Goal: Task Accomplishment & Management: Manage account settings

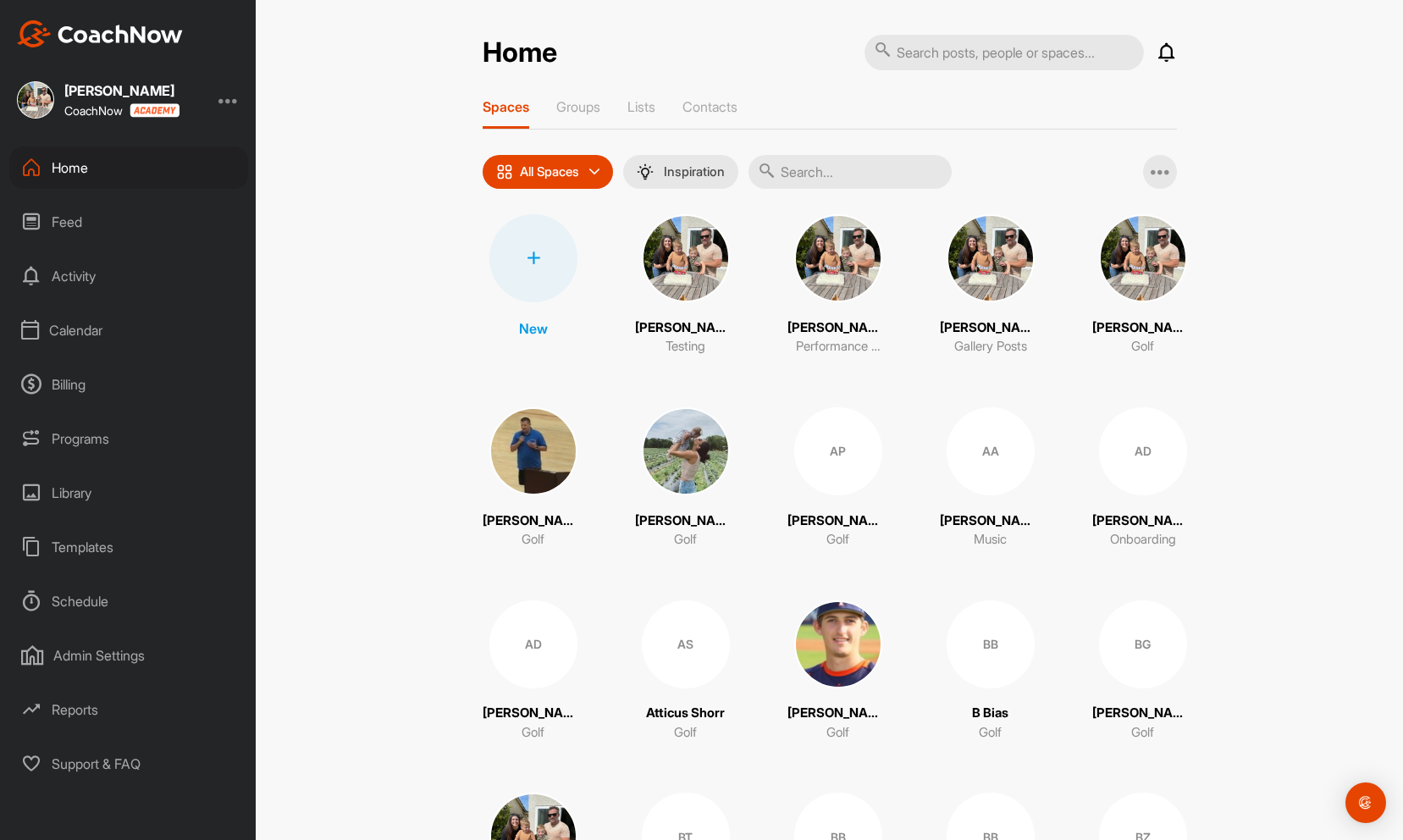
click at [66, 329] on div "Calendar" at bounding box center [129, 331] width 239 height 43
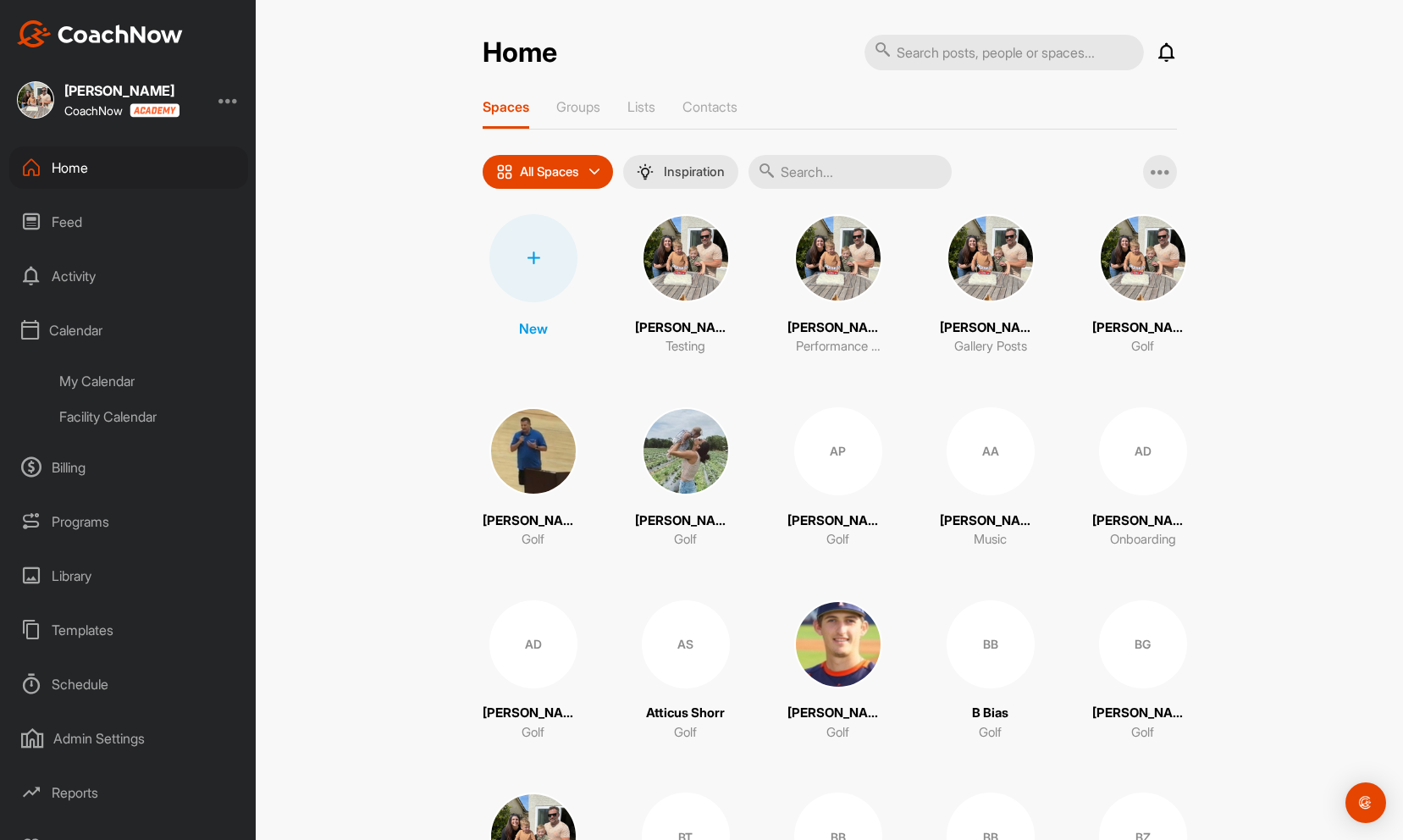
click at [103, 374] on div "My Calendar" at bounding box center [148, 381] width 201 height 36
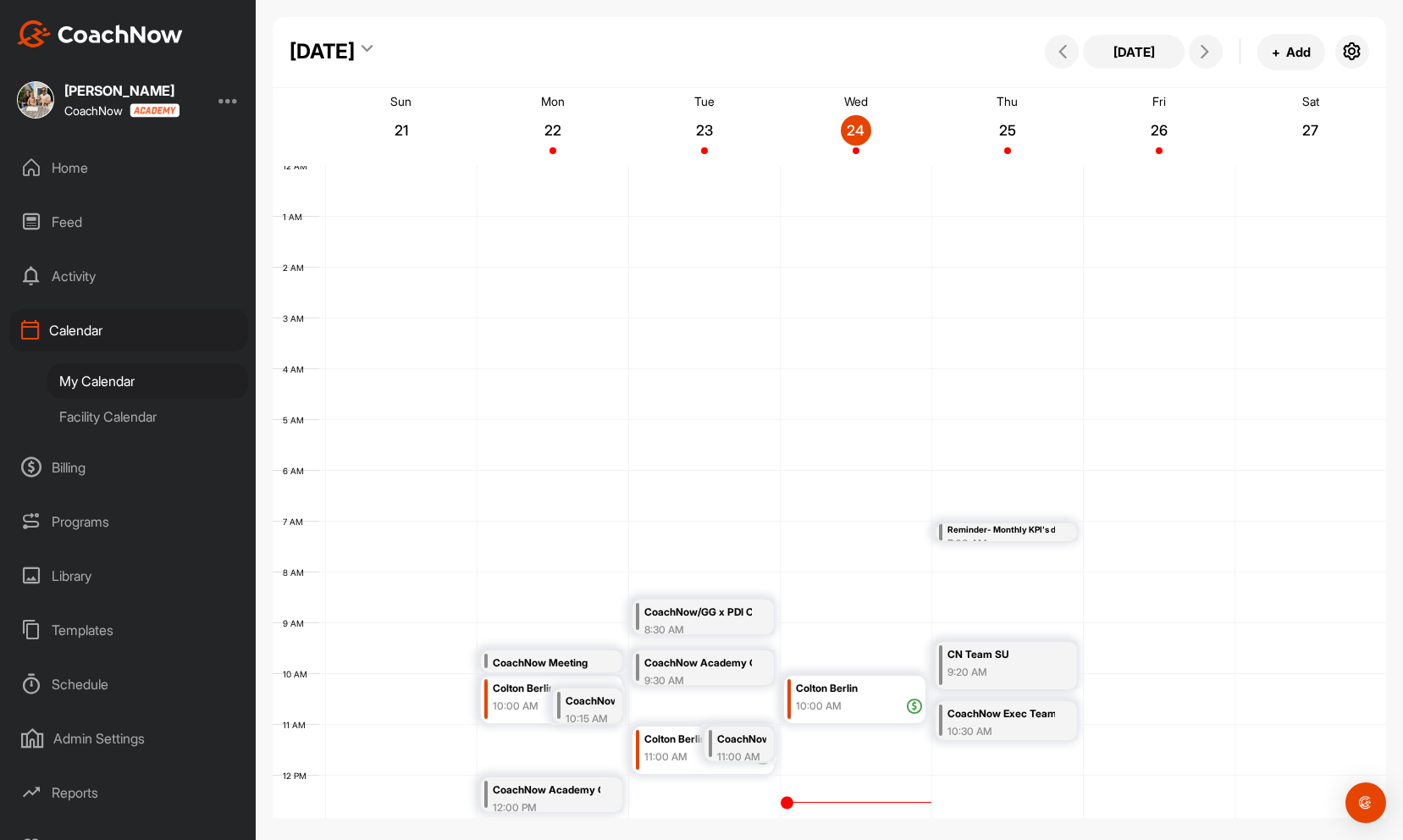
scroll to position [293, 0]
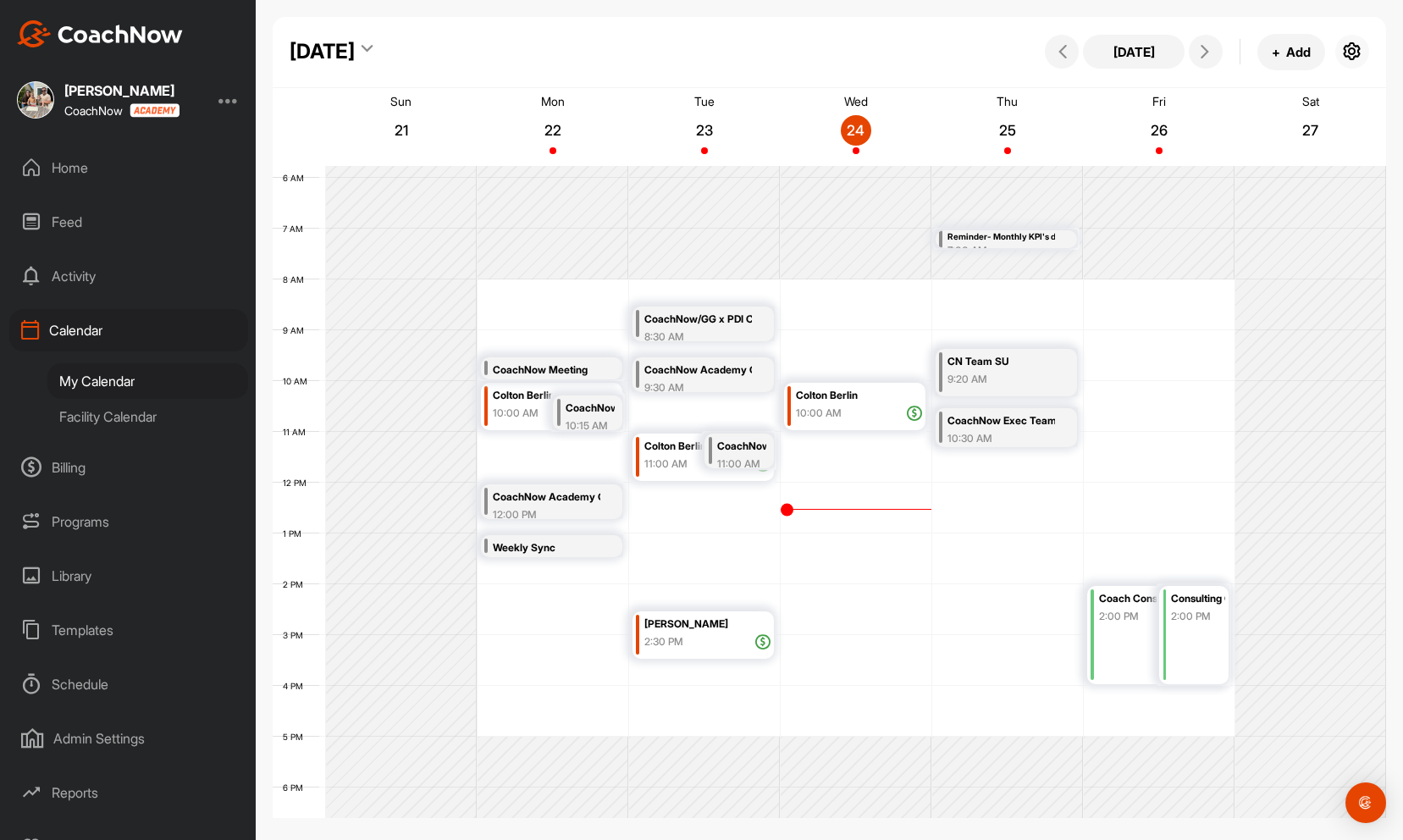
click at [1352, 52] on icon "button" at bounding box center [1353, 52] width 21 height 21
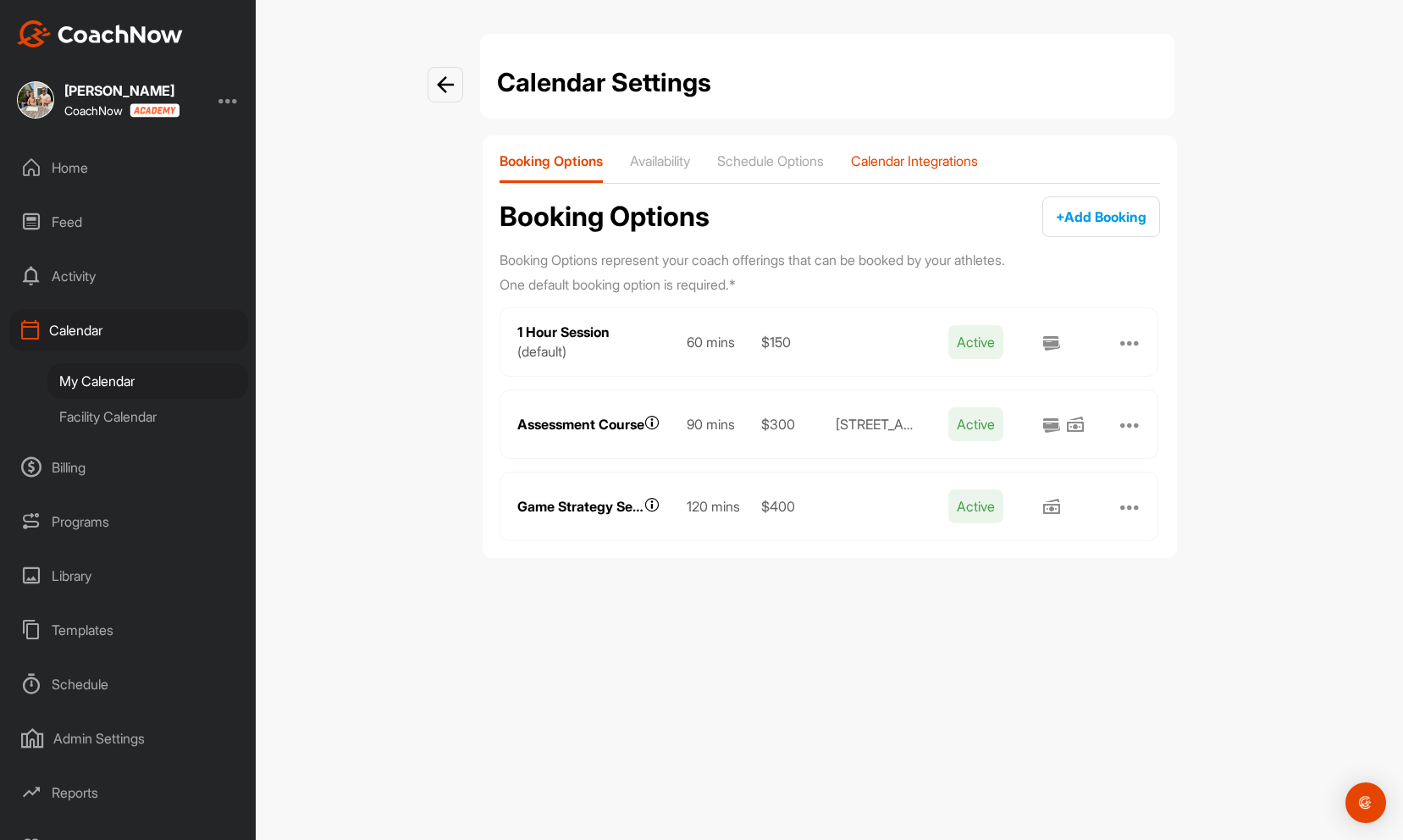
click at [944, 159] on p "Calendar Integrations" at bounding box center [914, 161] width 127 height 17
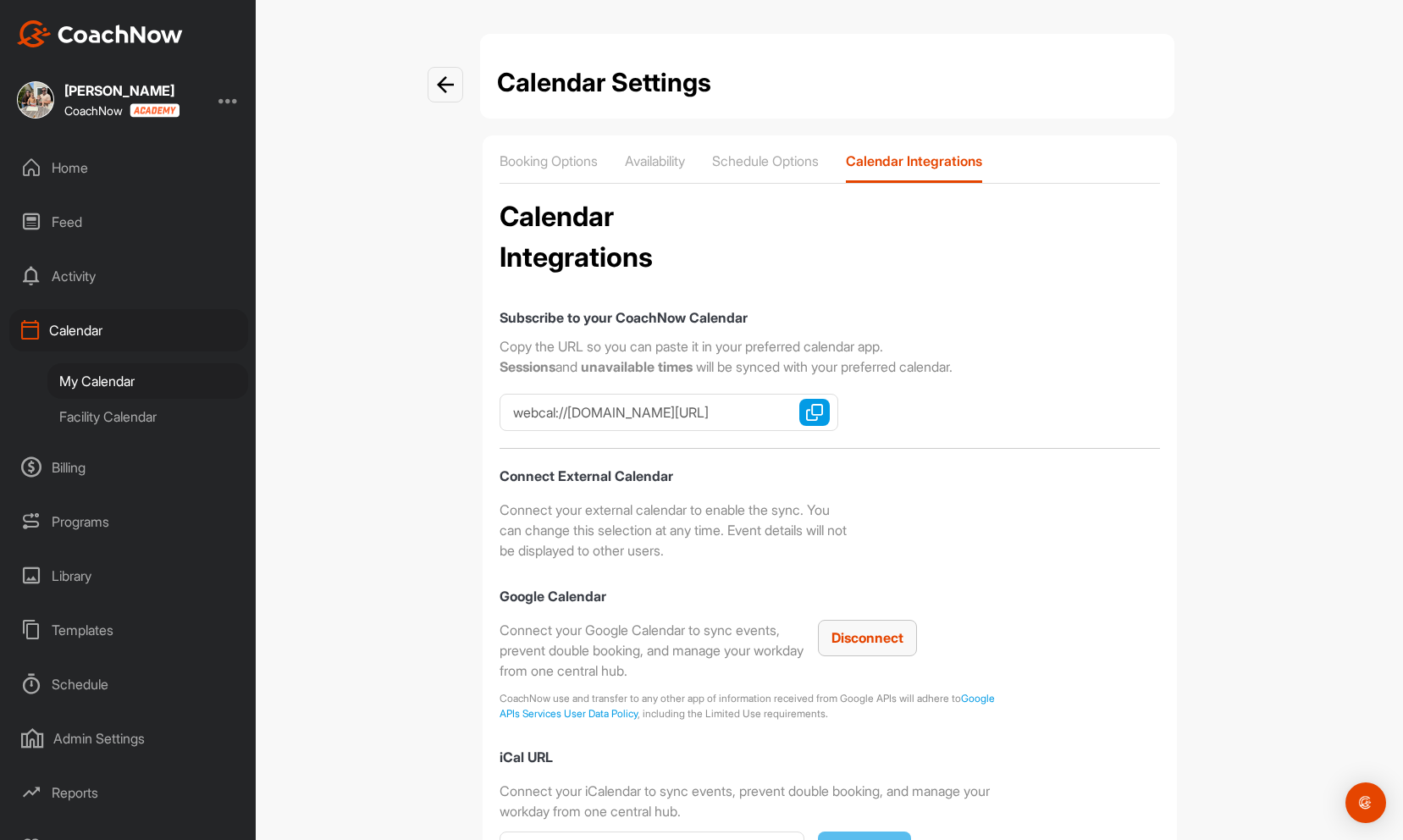
click at [880, 628] on div "Disconnect" at bounding box center [867, 637] width 72 height 21
click at [868, 643] on span "Disconnect" at bounding box center [867, 637] width 72 height 17
click at [863, 637] on span "Connect" at bounding box center [864, 637] width 55 height 17
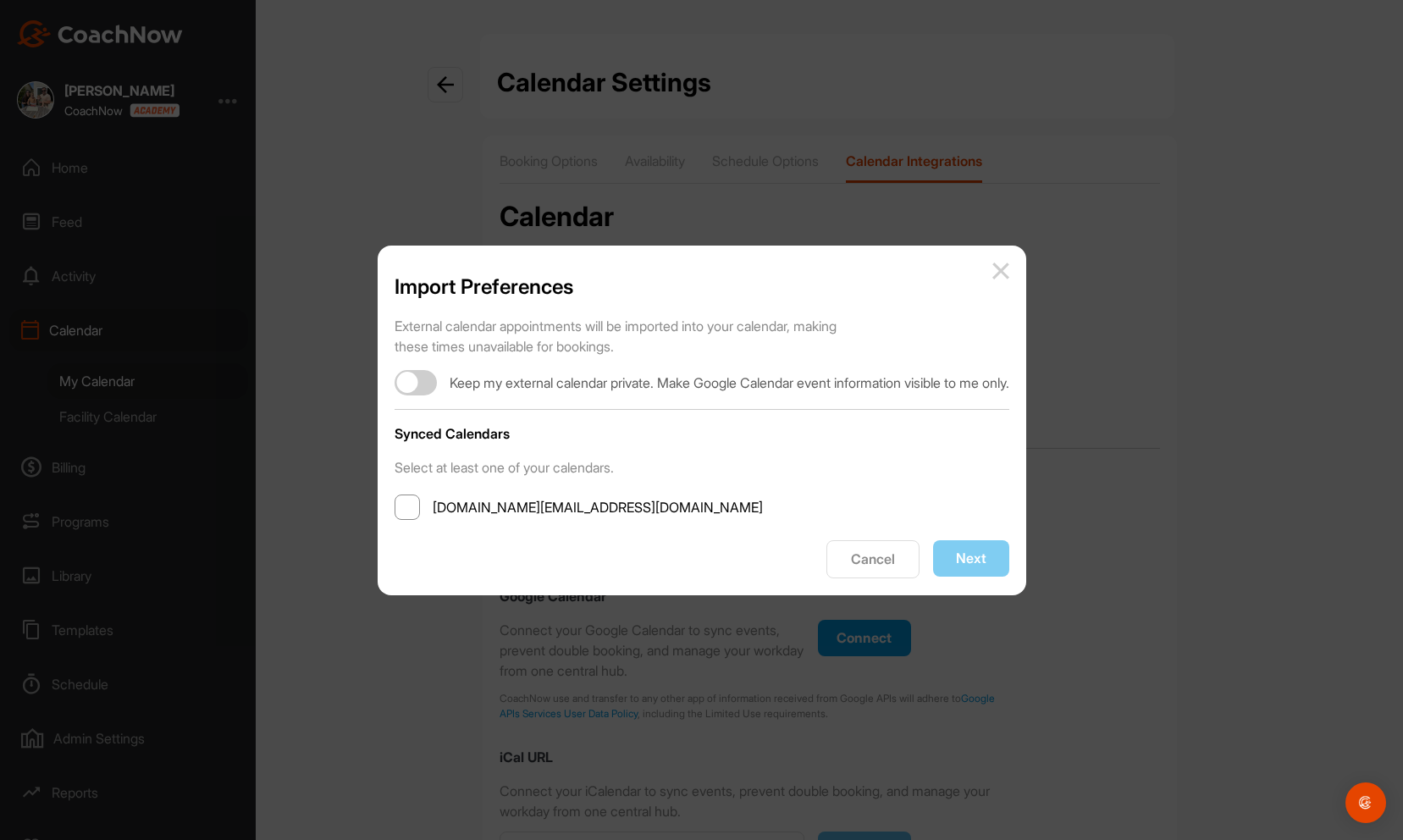
click at [395, 508] on span at bounding box center [408, 508] width 26 height 26
click at [432, 508] on input "alex.berlin@golfgenius.com" at bounding box center [432, 508] width 0 height 0
click at [999, 564] on button "Next" at bounding box center [971, 558] width 76 height 37
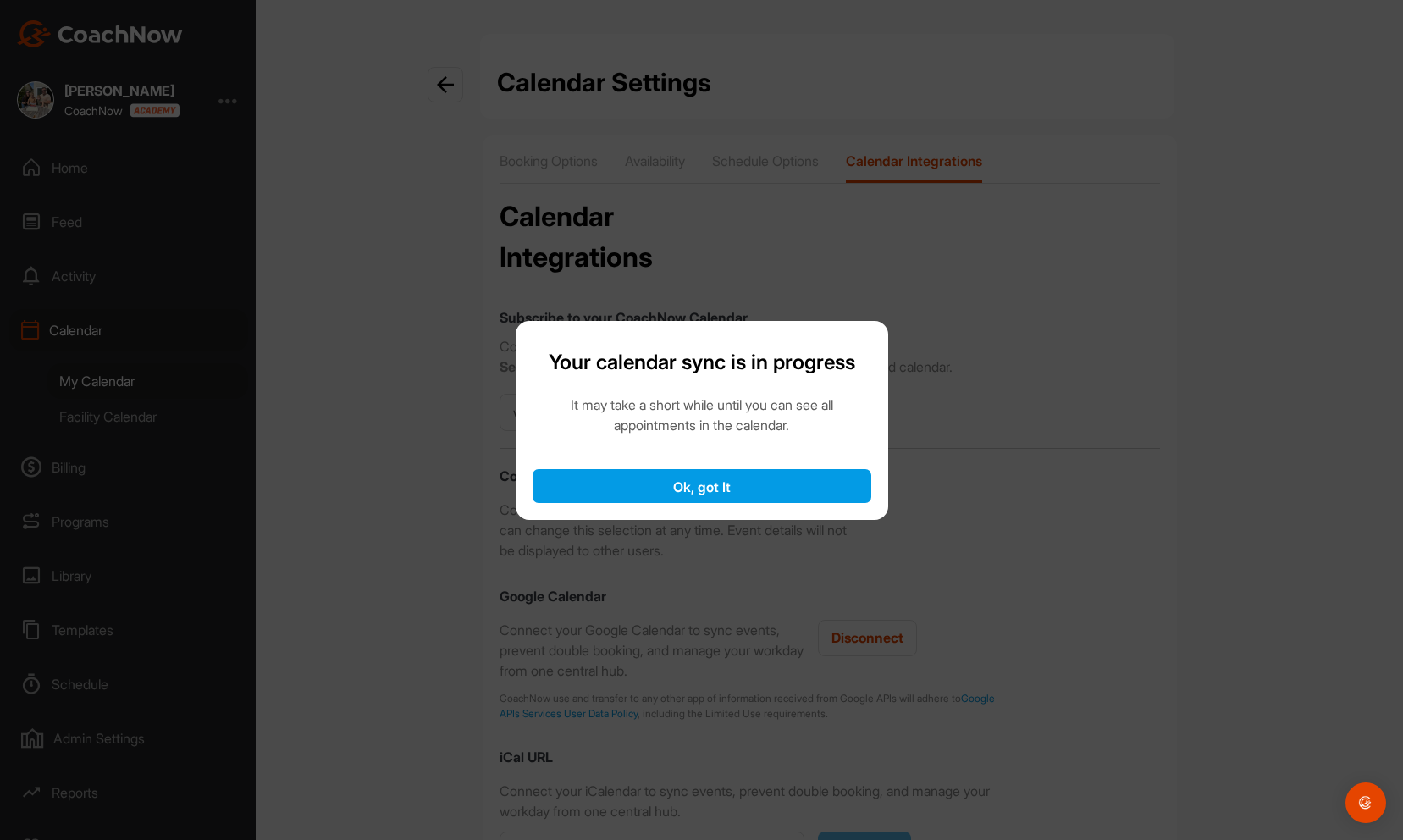
click at [769, 485] on button "Ok, got It" at bounding box center [702, 486] width 338 height 34
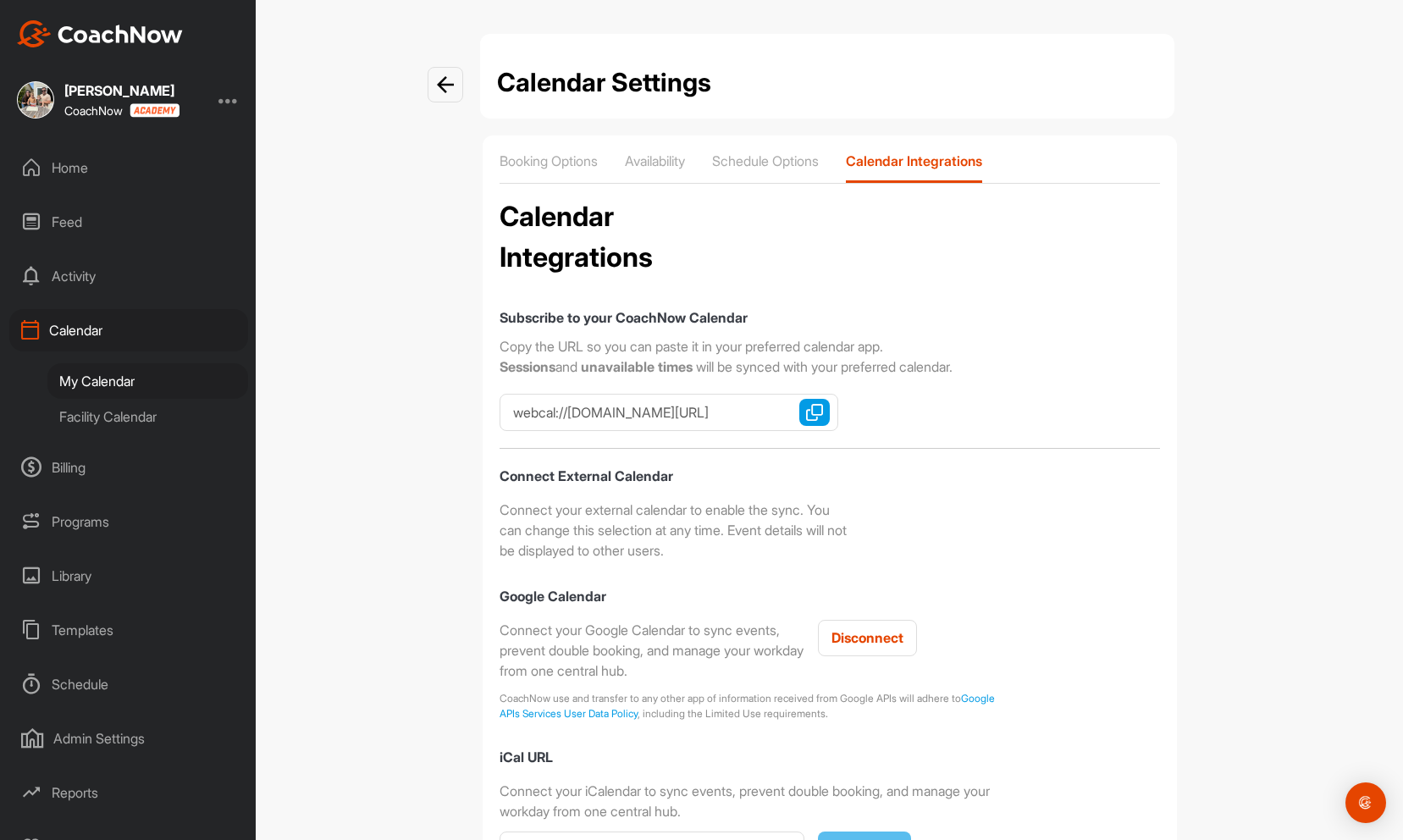
click at [125, 385] on div "My Calendar" at bounding box center [148, 381] width 201 height 36
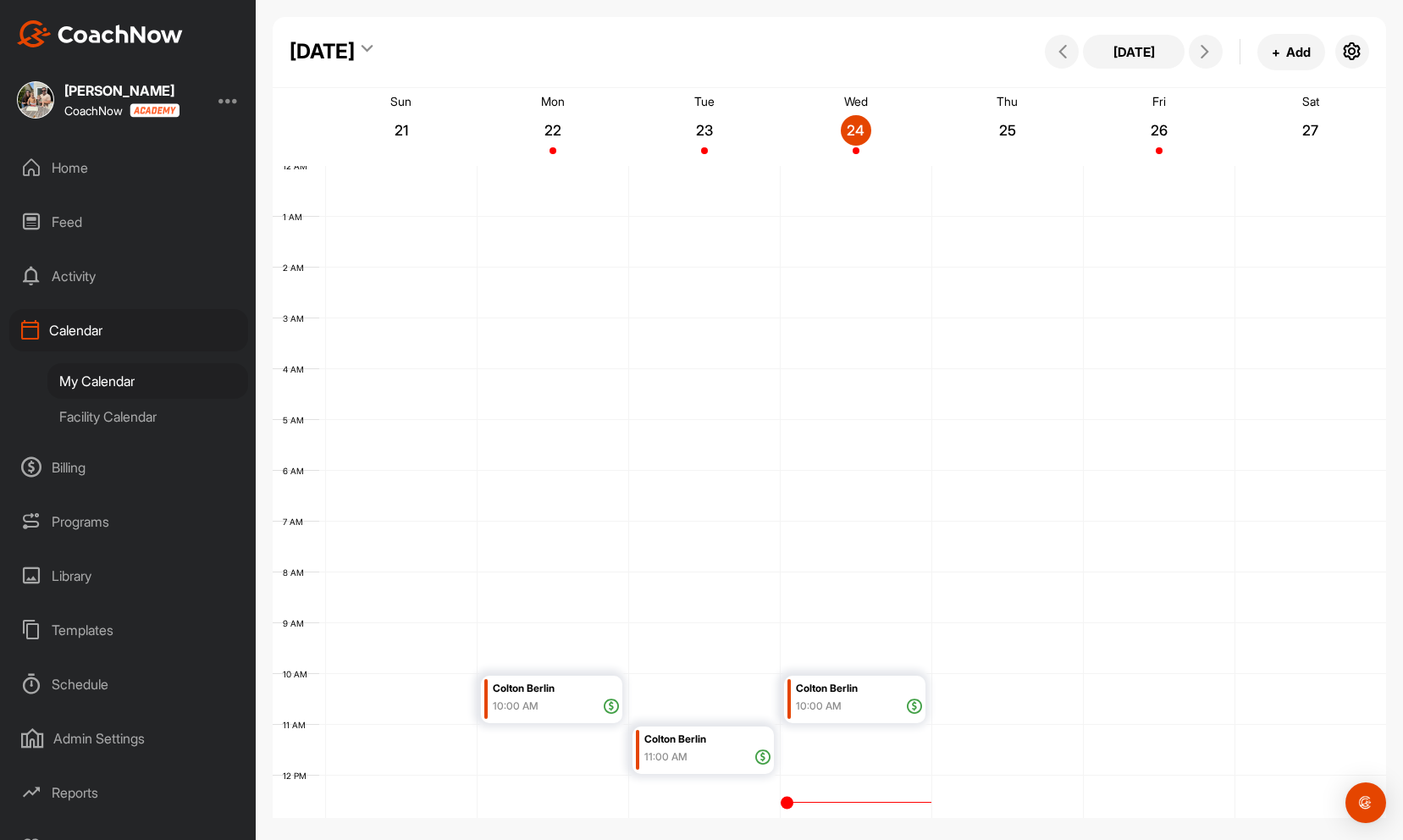
scroll to position [293, 0]
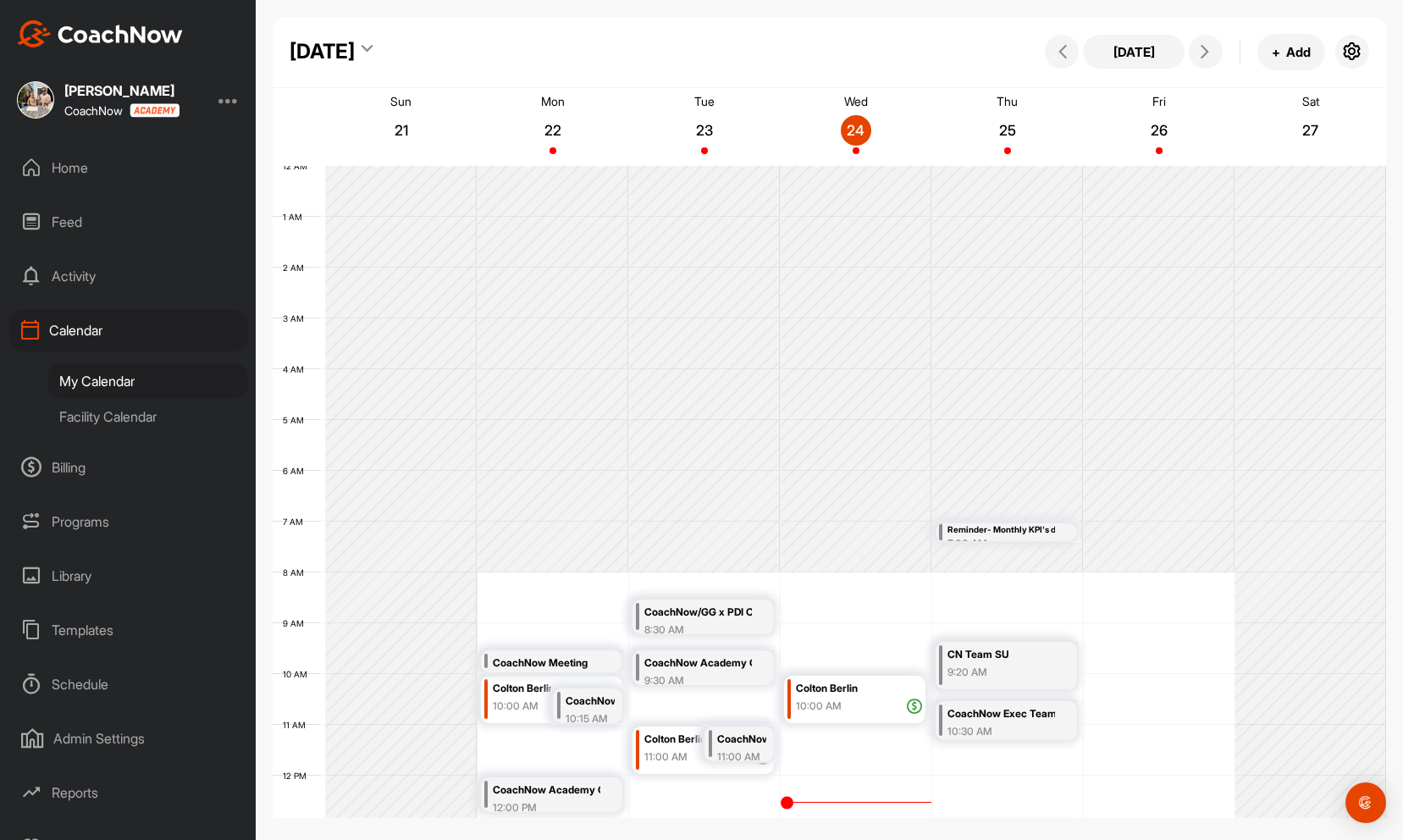
scroll to position [293, 0]
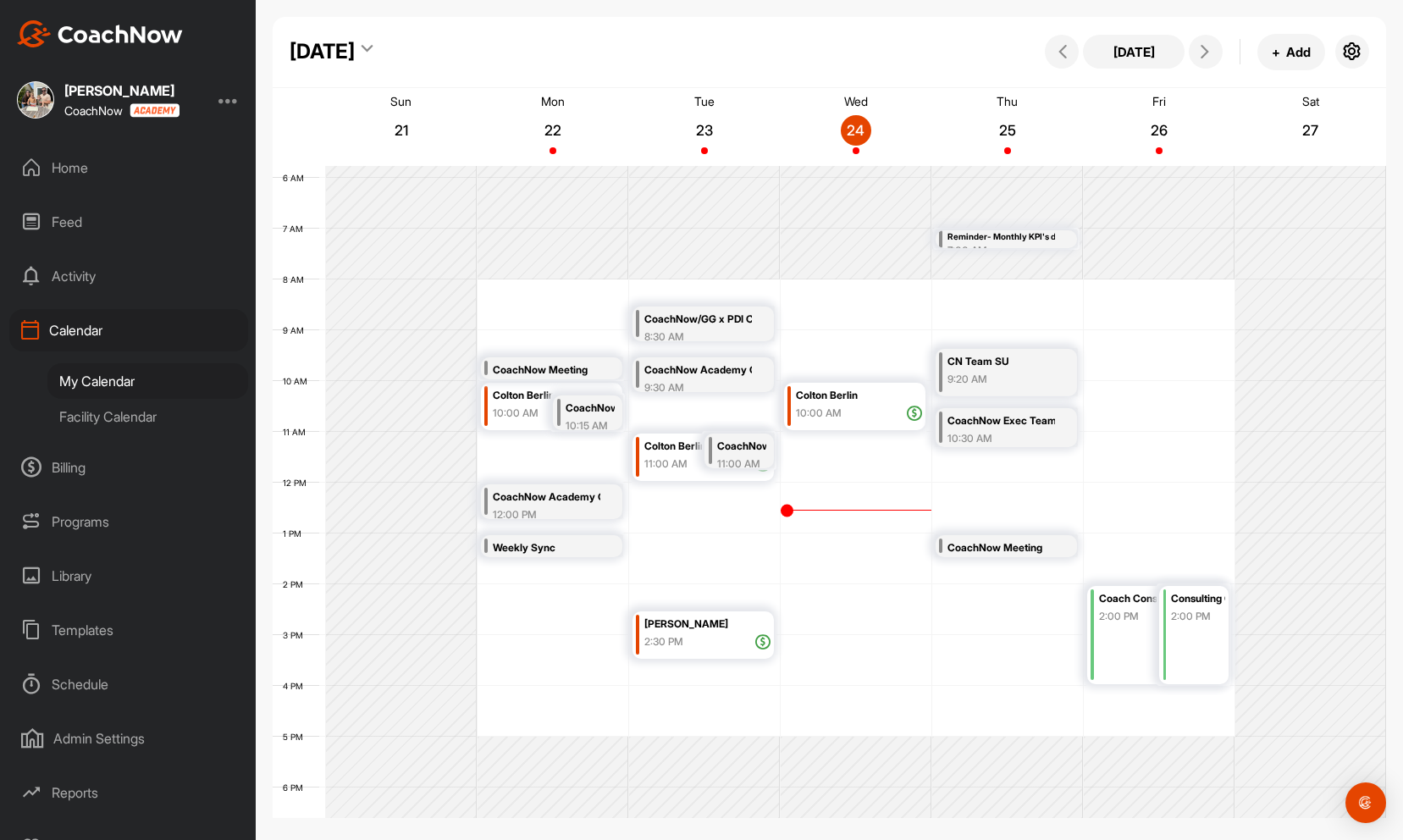
click at [81, 414] on div "Facility Calendar" at bounding box center [148, 417] width 201 height 36
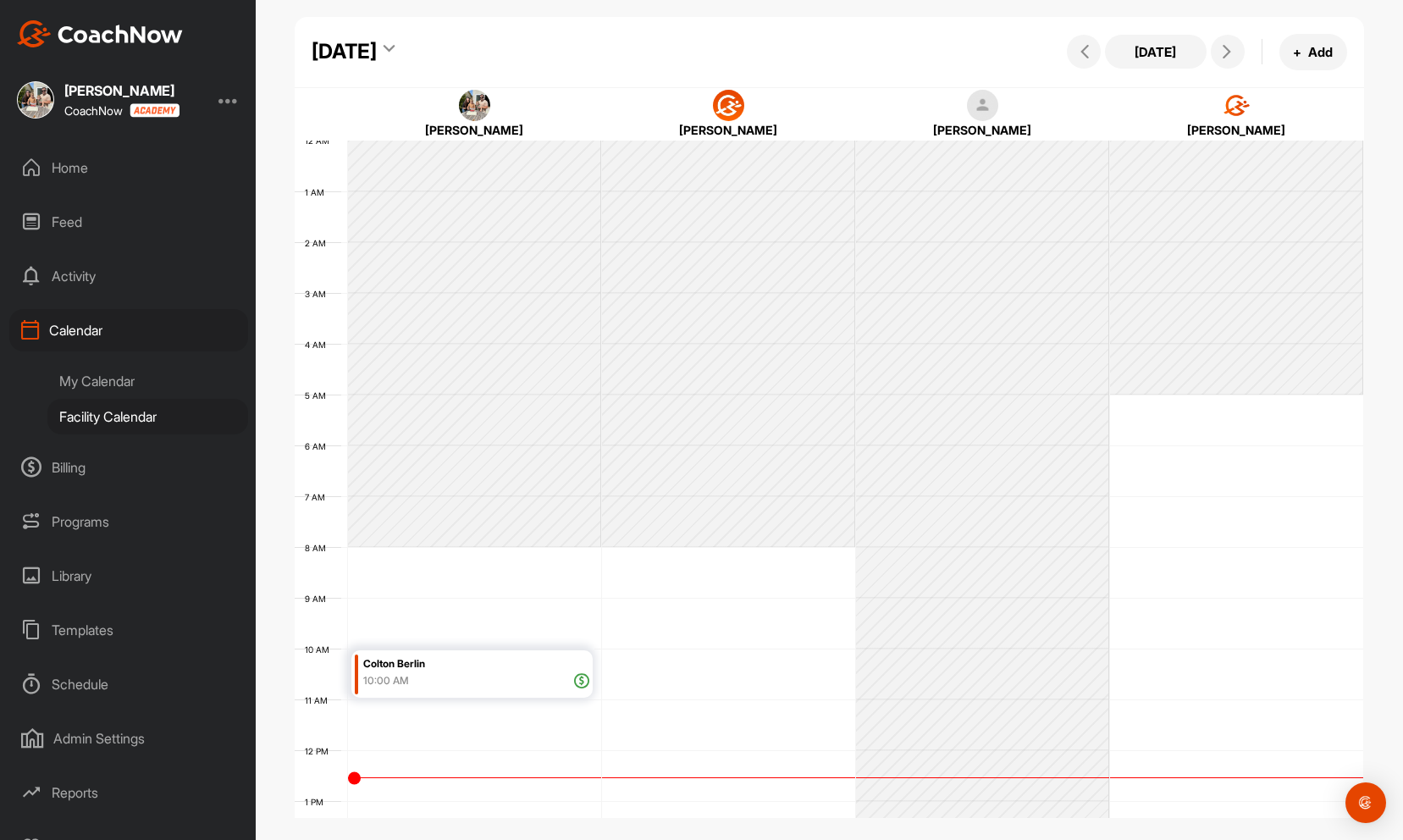
scroll to position [293, 0]
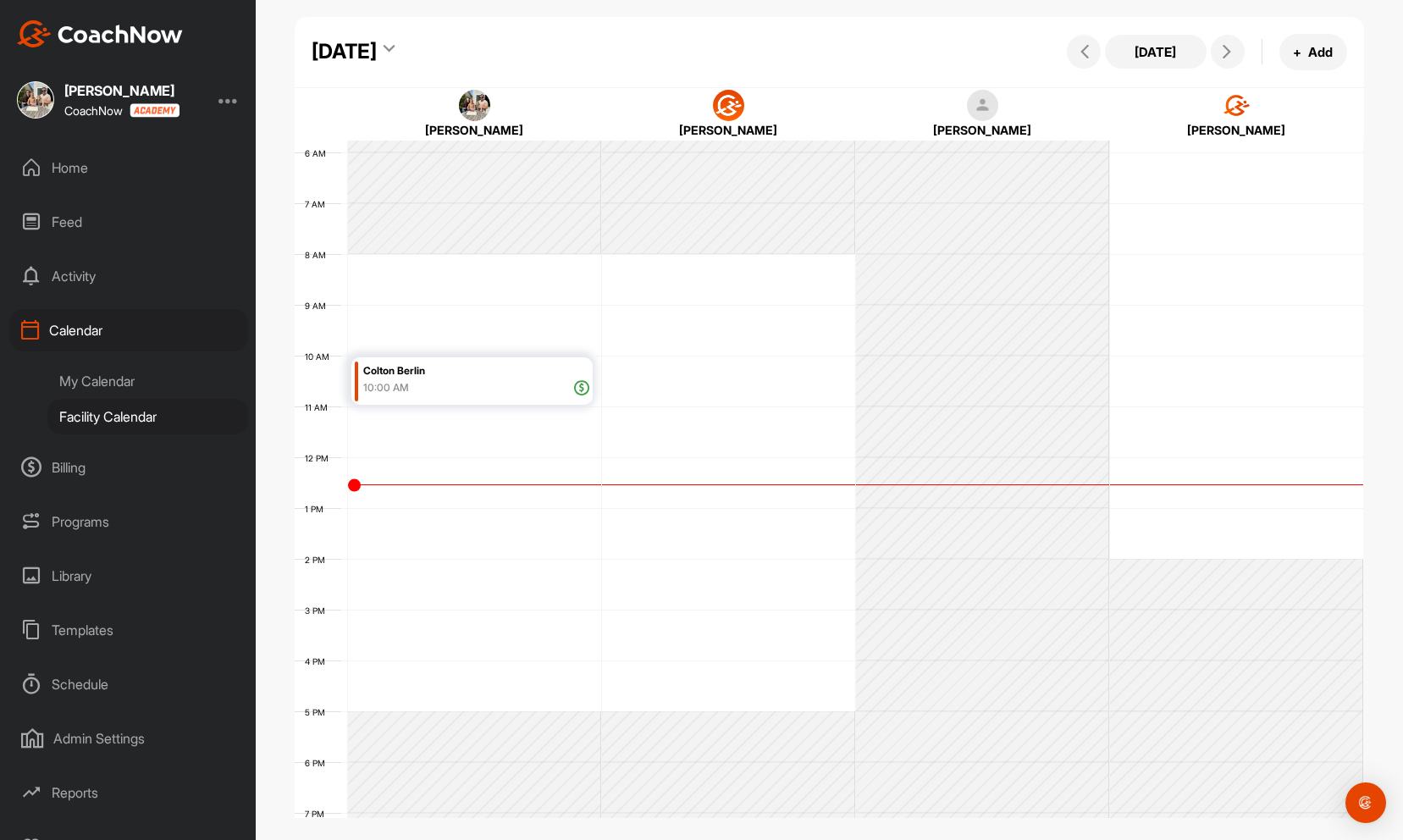
click at [93, 379] on div "My Calendar" at bounding box center [148, 381] width 201 height 36
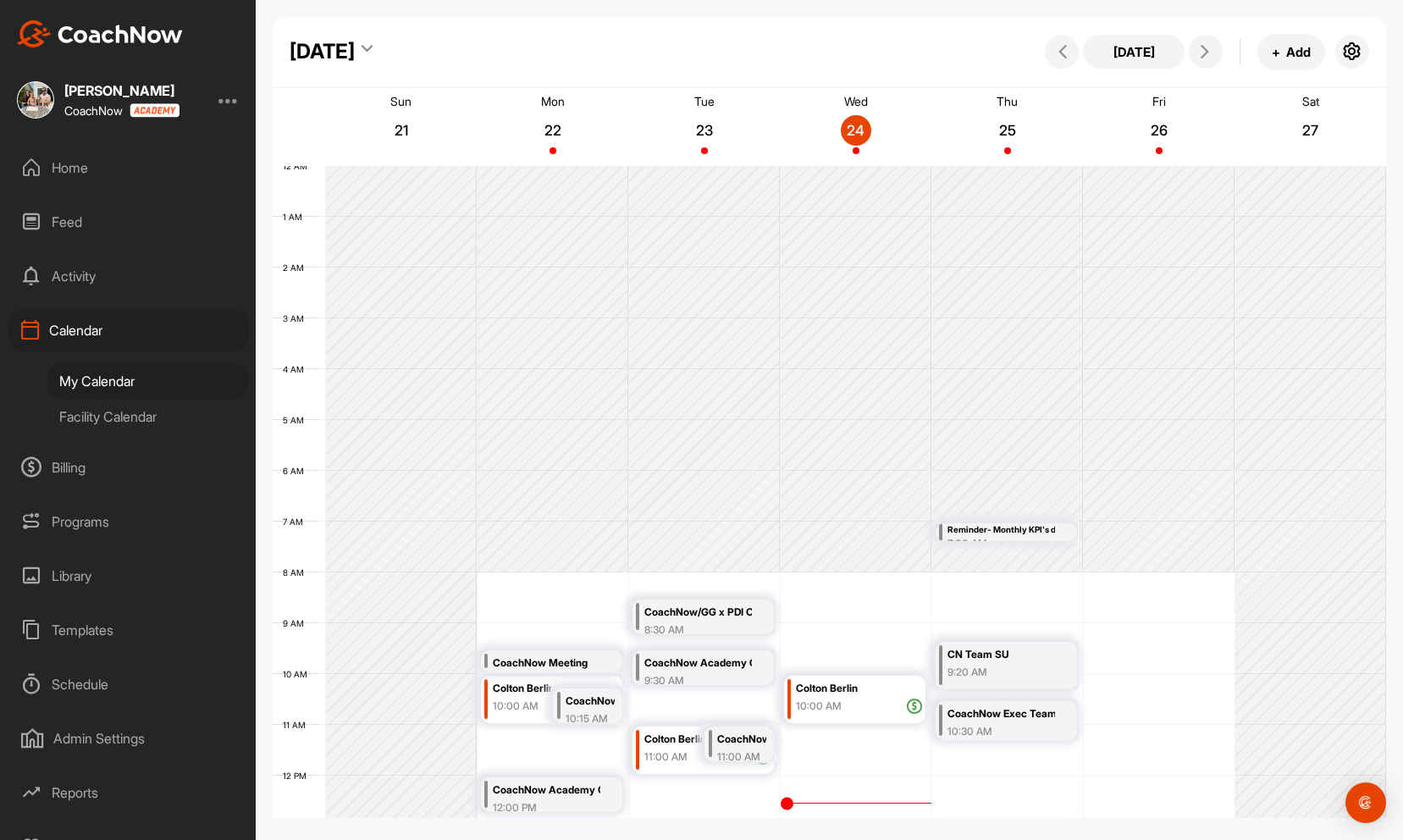
scroll to position [293, 0]
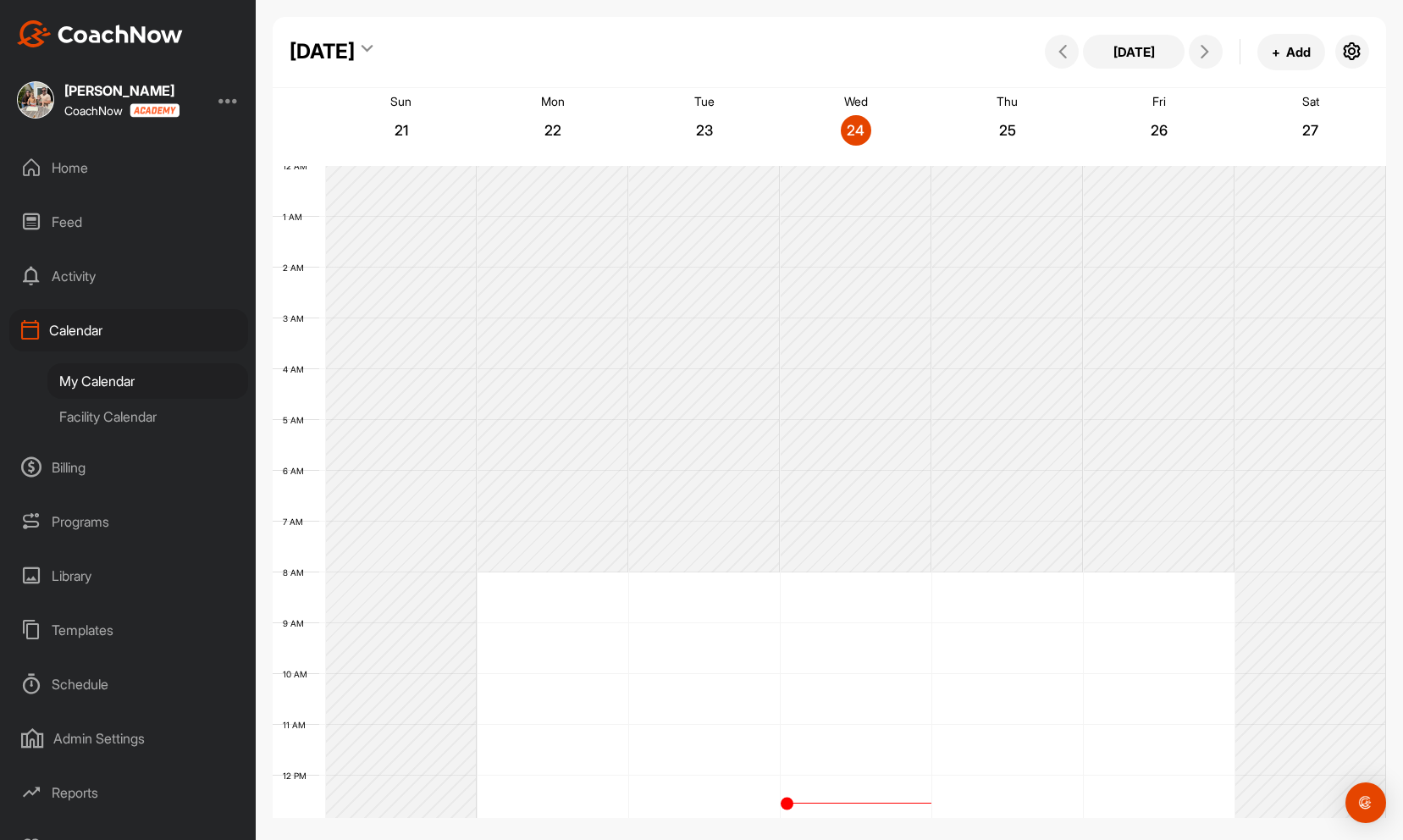
scroll to position [293, 0]
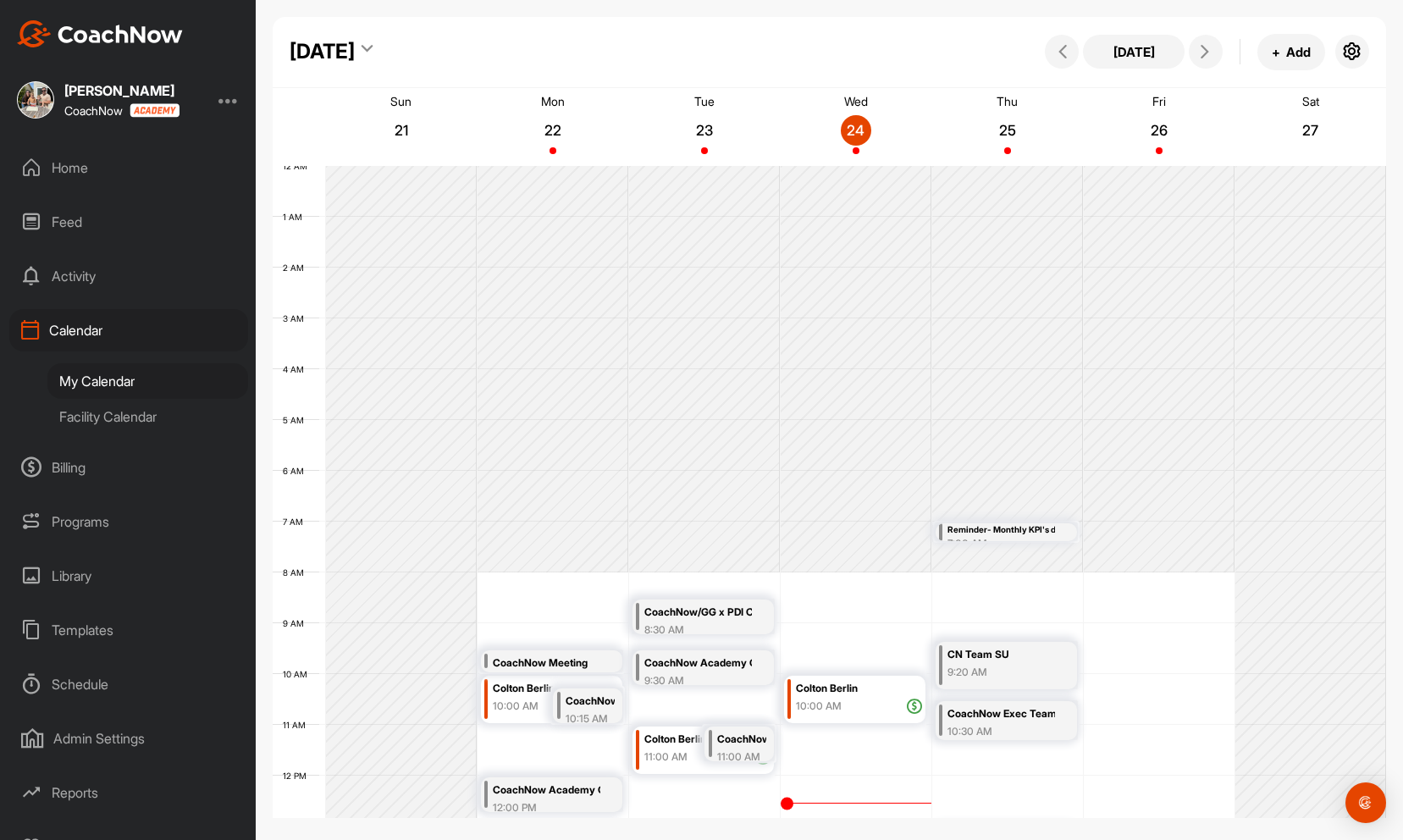
scroll to position [293, 0]
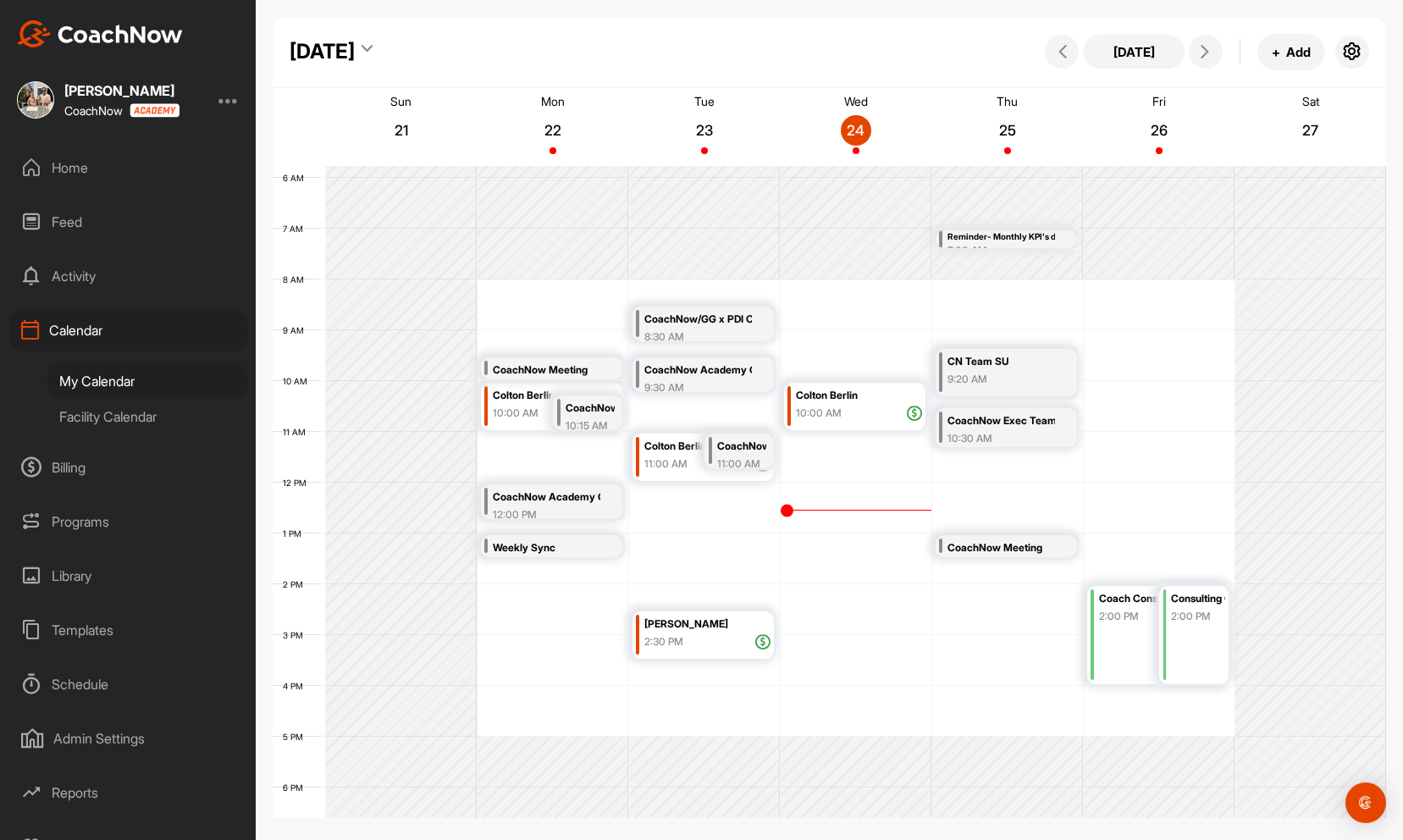
click at [100, 167] on div "Home" at bounding box center [129, 167] width 239 height 43
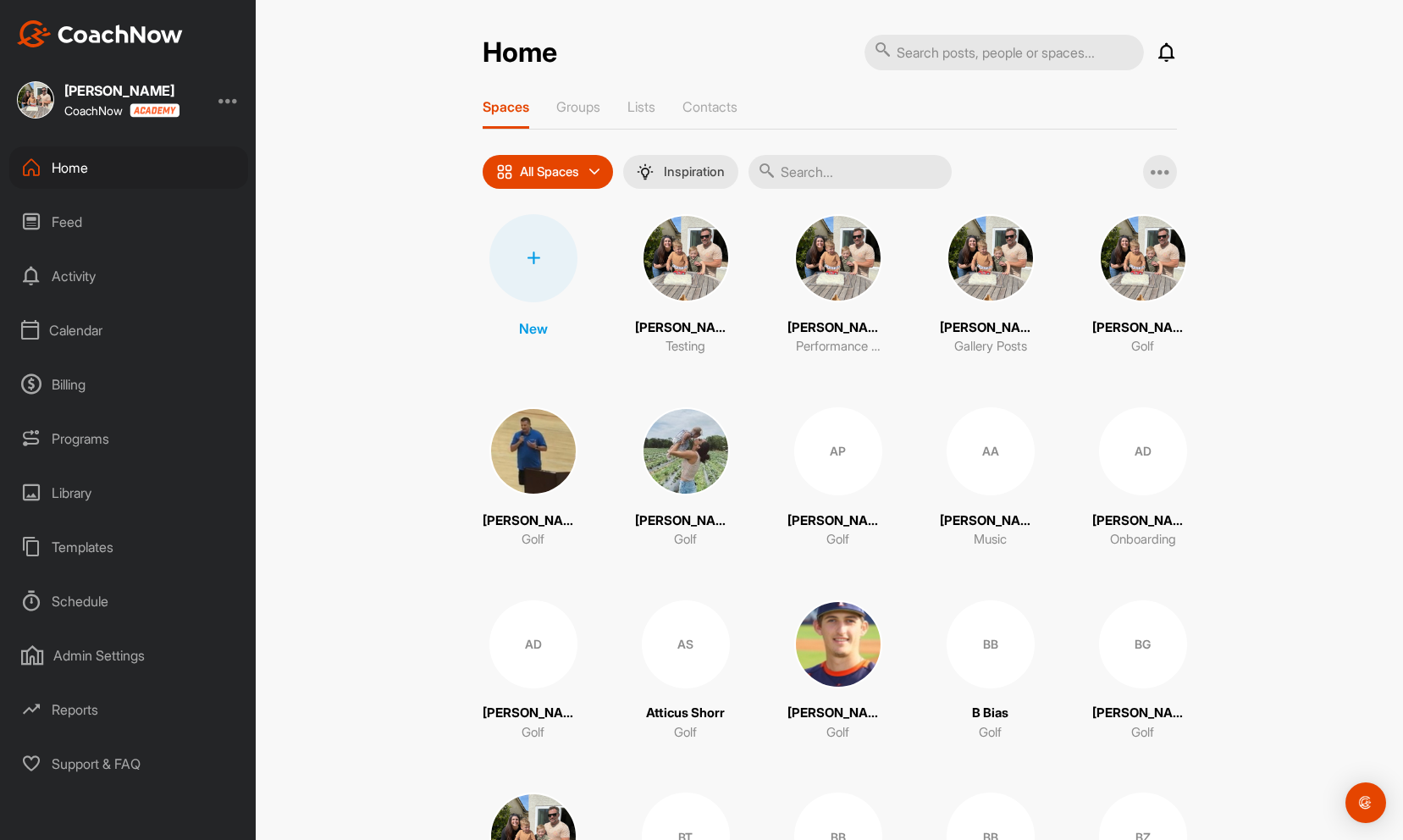
click at [95, 332] on div "Calendar" at bounding box center [129, 331] width 239 height 43
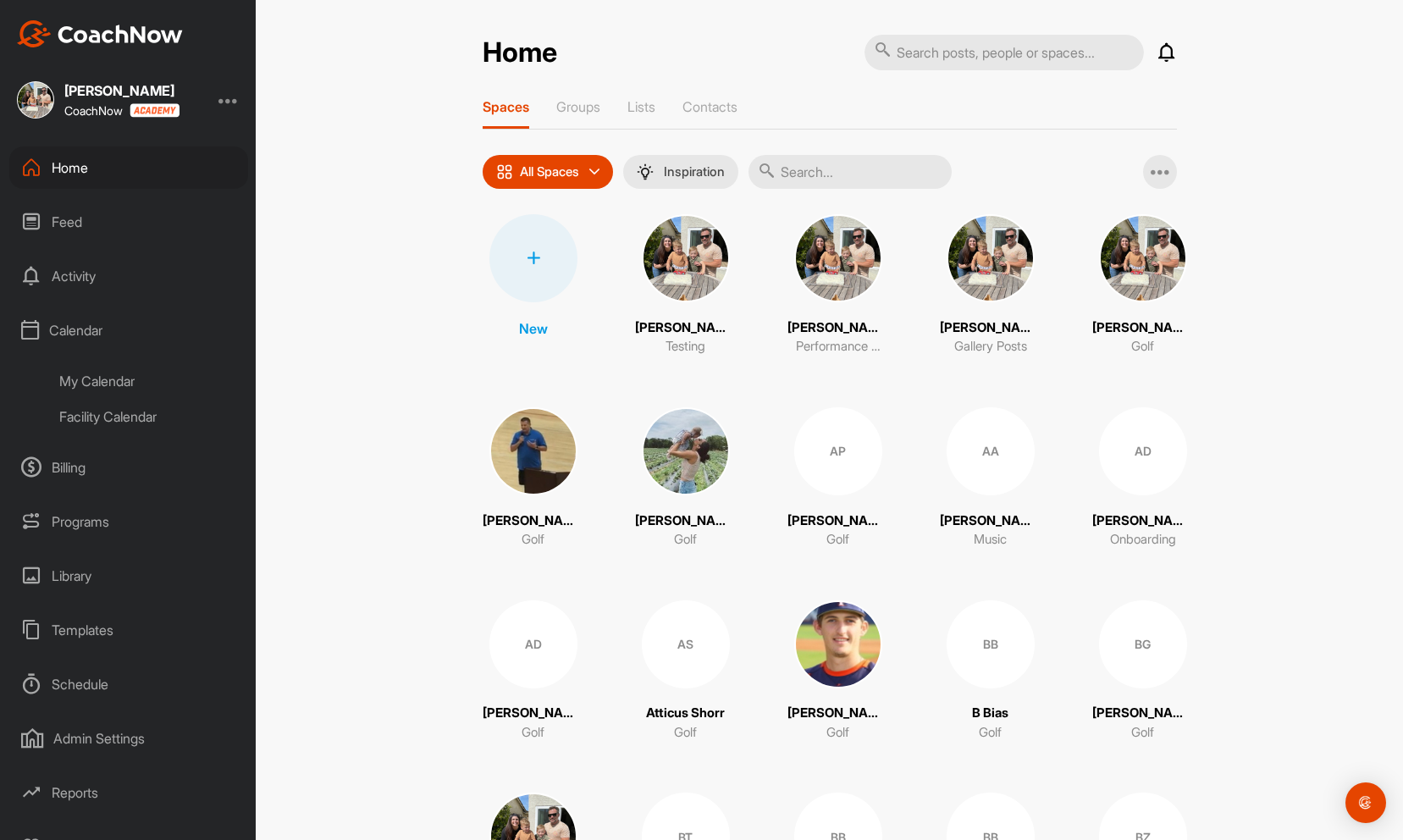
click at [91, 377] on div "My Calendar" at bounding box center [148, 381] width 201 height 36
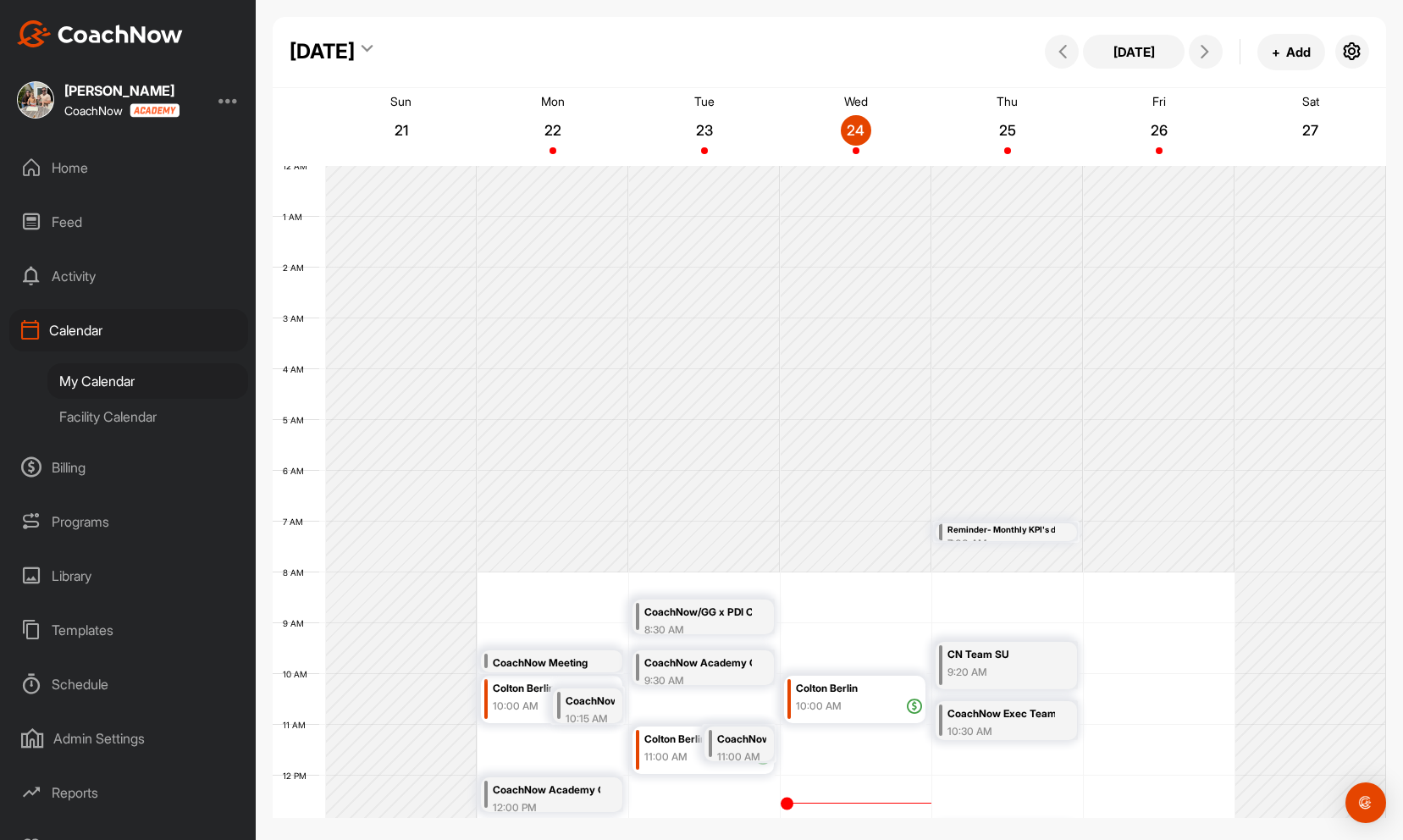
scroll to position [293, 0]
